Goal: Find specific page/section: Find specific page/section

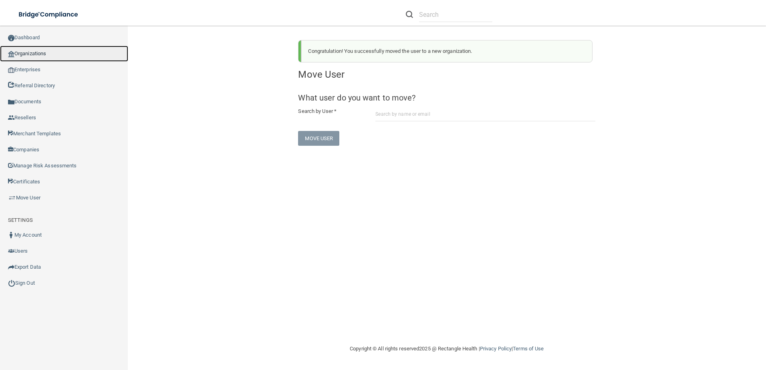
click at [46, 54] on link "Organizations" at bounding box center [64, 54] width 128 height 16
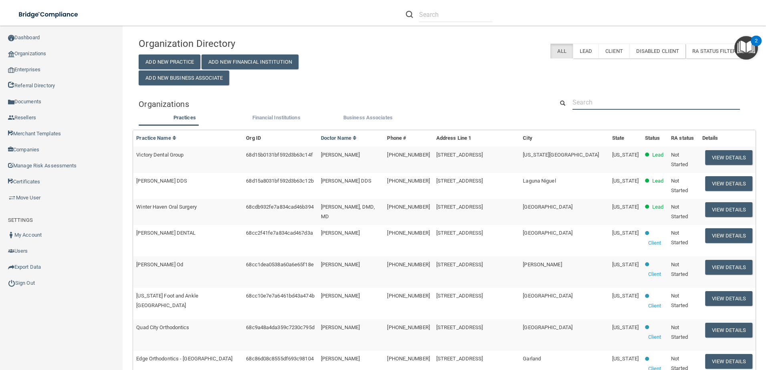
click at [673, 100] on input "text" at bounding box center [655, 102] width 167 height 15
paste input "[EMAIL_ADDRESS][DOMAIN_NAME]"
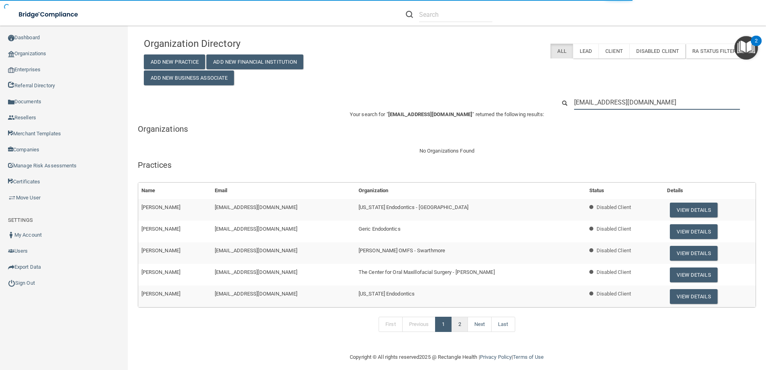
type input "[EMAIL_ADDRESS][DOMAIN_NAME]"
click at [456, 327] on link "2" at bounding box center [459, 324] width 16 height 15
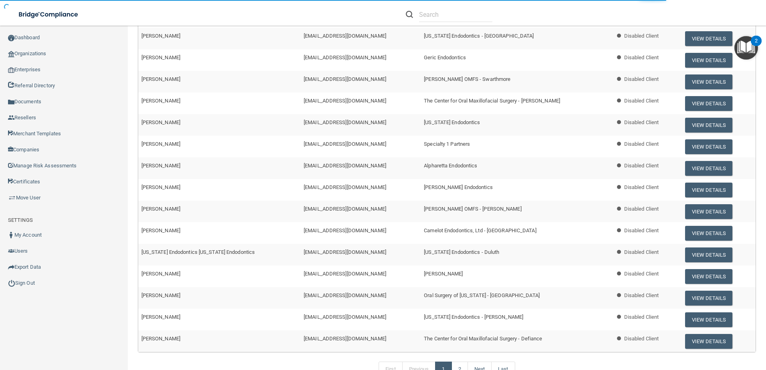
scroll to position [223, 0]
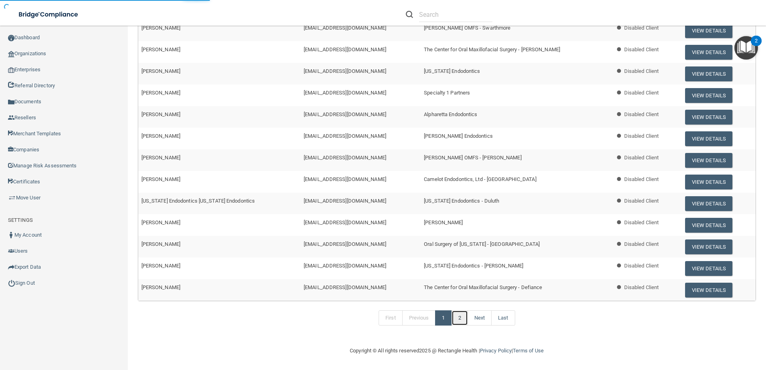
click at [456, 319] on link "2" at bounding box center [459, 317] width 16 height 15
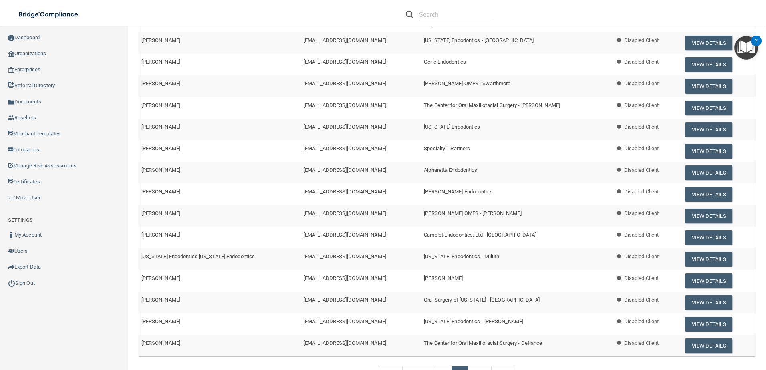
scroll to position [223, 0]
